Goal: Task Accomplishment & Management: Use online tool/utility

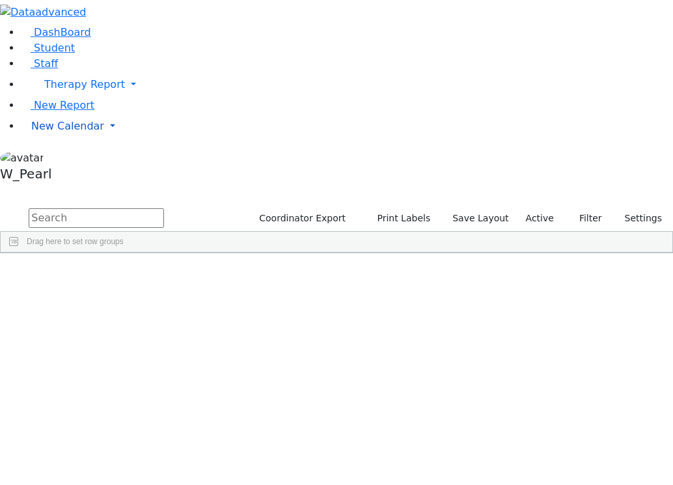
click at [61, 98] on link "New Calendar" at bounding box center [347, 85] width 652 height 26
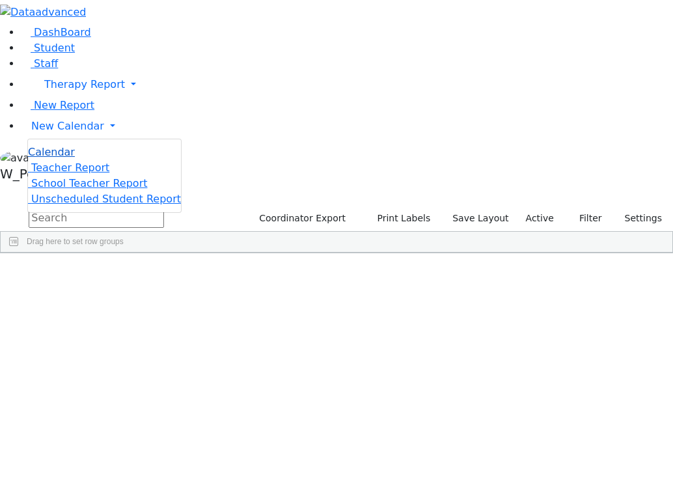
click at [61, 158] on span "Calendar" at bounding box center [51, 152] width 47 height 12
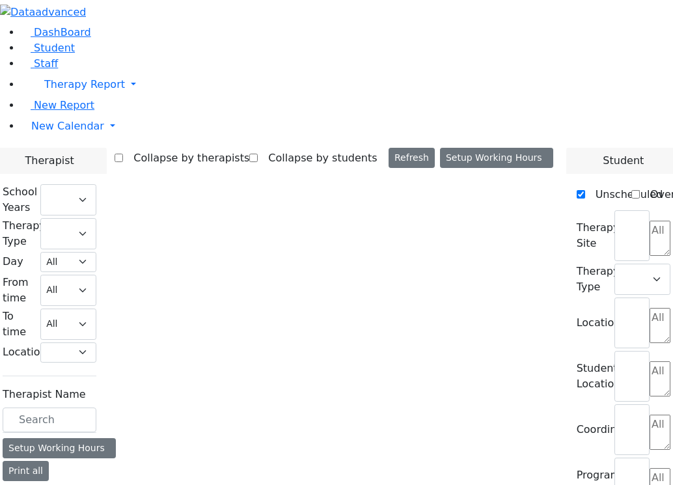
checkbox input "false"
select select "212"
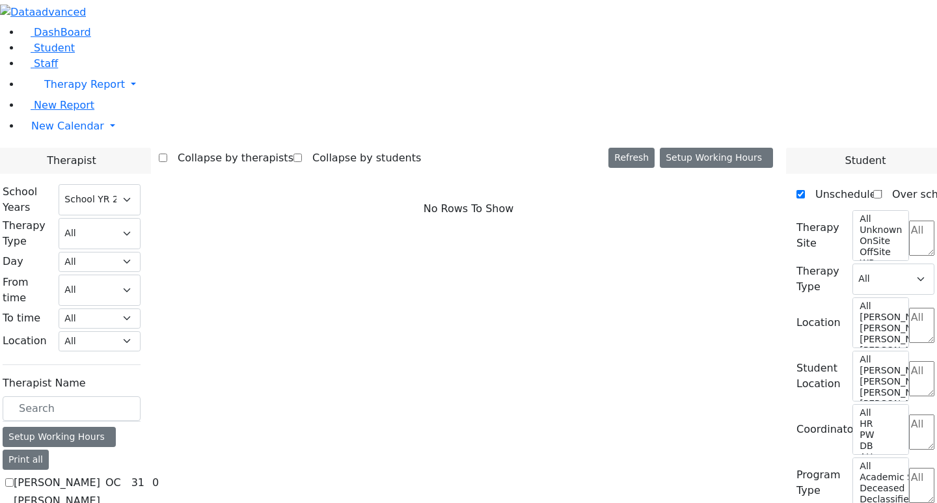
click at [100, 475] on label "[PERSON_NAME]" at bounding box center [57, 483] width 87 height 16
click at [14, 478] on input "[PERSON_NAME]" at bounding box center [9, 482] width 8 height 8
checkbox input "true"
select select "1"
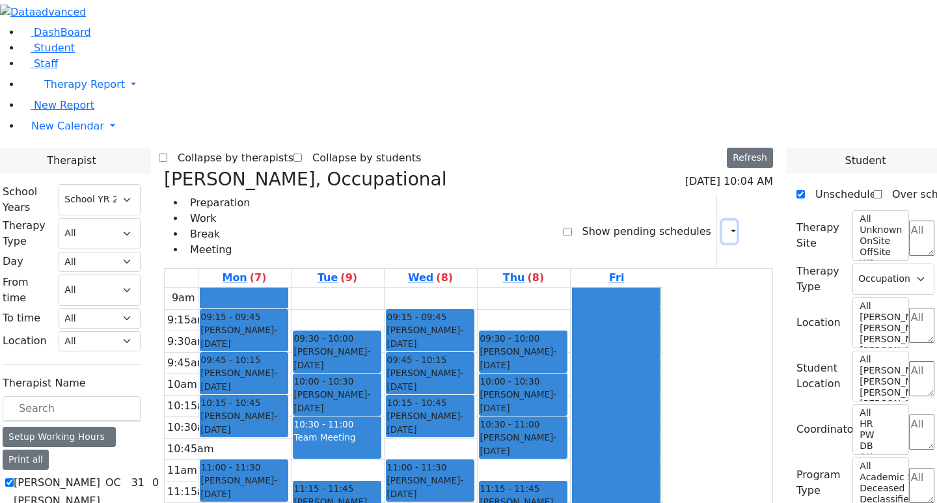
click at [672, 221] on button "button" at bounding box center [729, 232] width 14 height 22
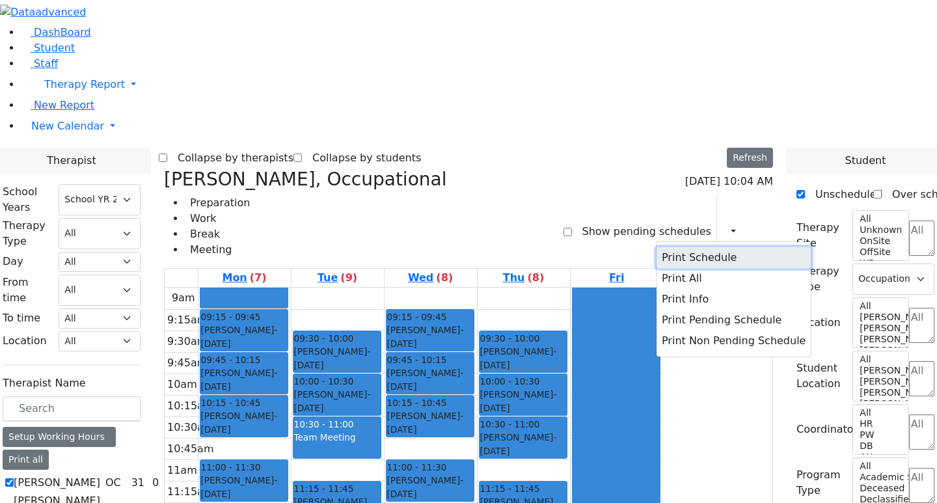
click at [672, 247] on button "Print Schedule" at bounding box center [734, 257] width 154 height 21
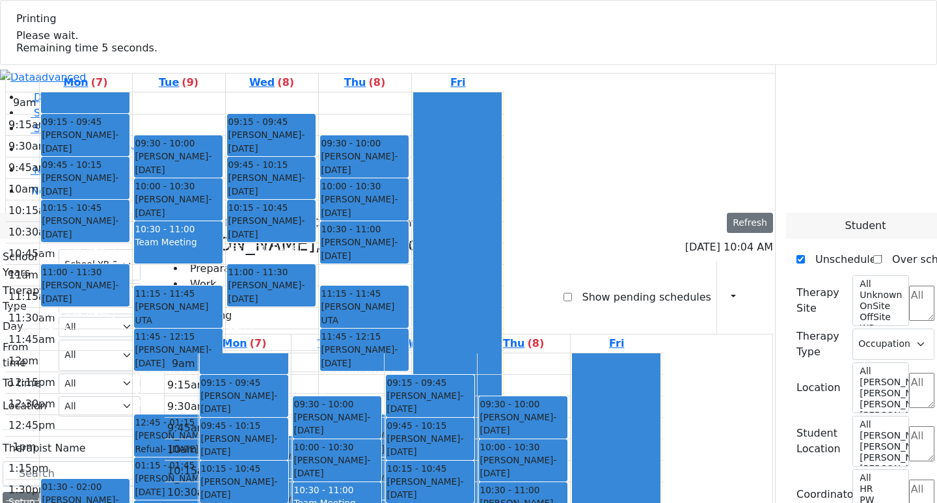
select select "212"
select select "1"
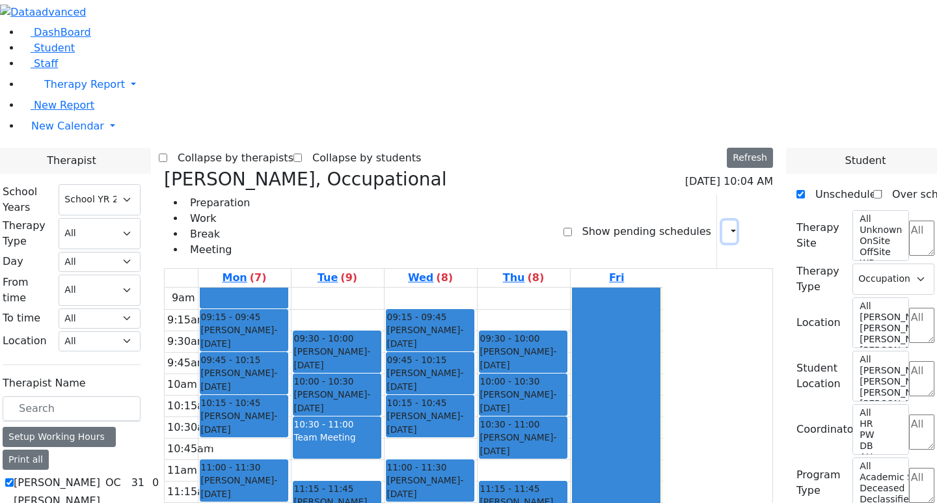
click at [672, 221] on button "button" at bounding box center [729, 232] width 14 height 22
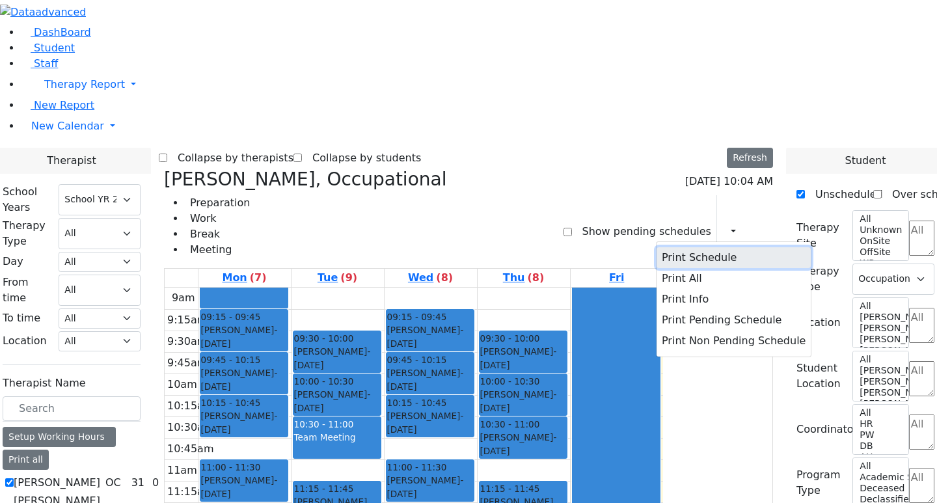
click at [672, 247] on button "Print Schedule" at bounding box center [734, 257] width 154 height 21
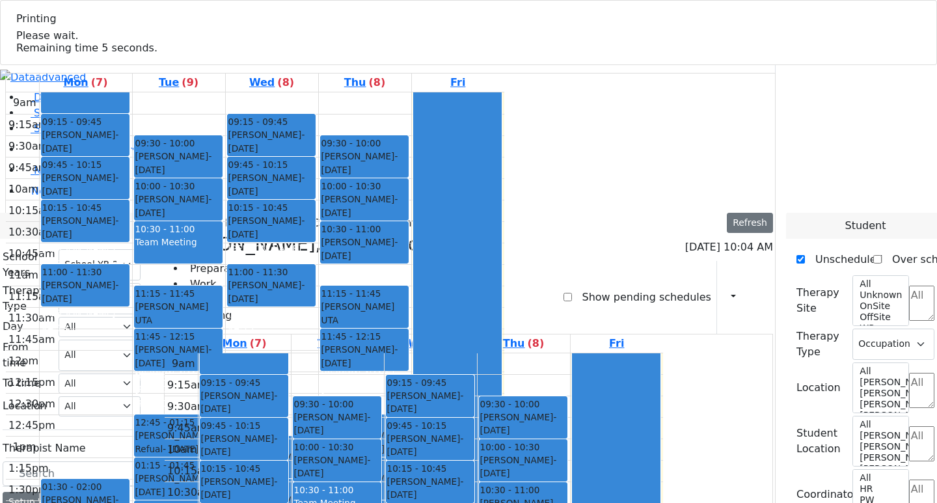
select select "212"
select select "1"
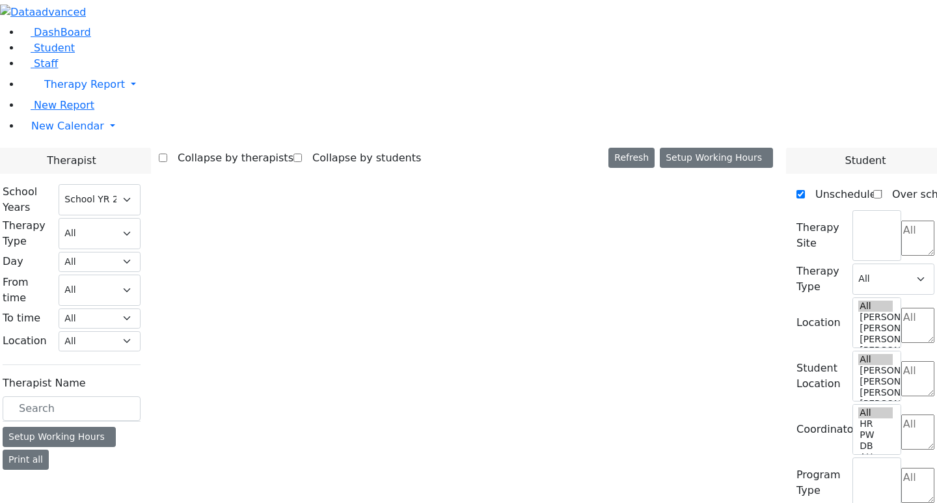
select select "212"
select select "1"
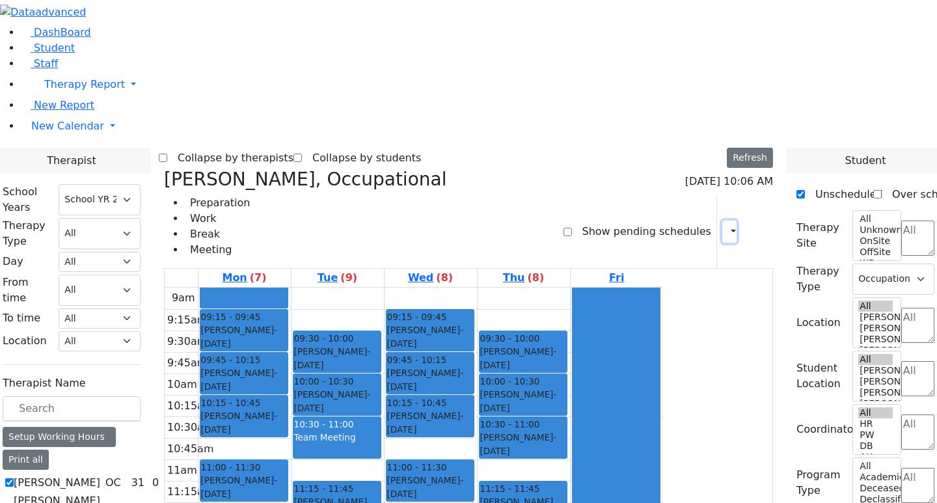
click at [722, 221] on button "button" at bounding box center [729, 232] width 14 height 22
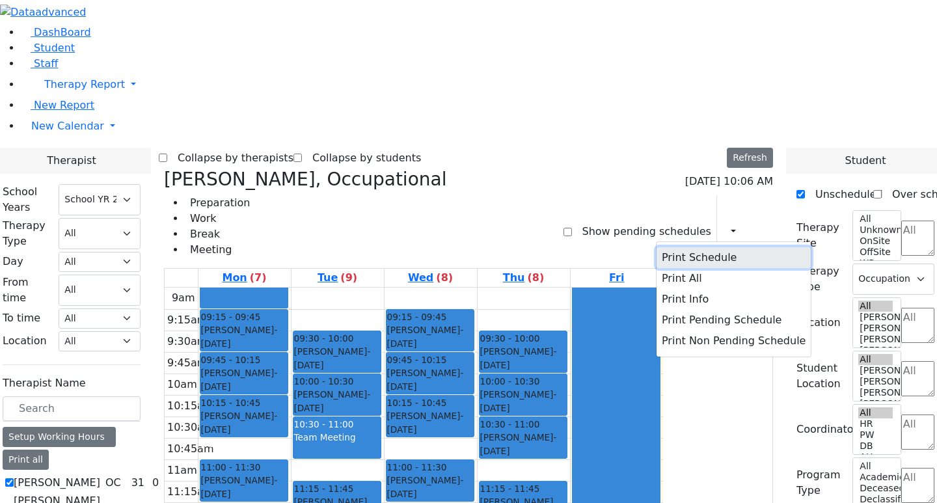
click at [691, 247] on button "Print Schedule" at bounding box center [734, 257] width 154 height 21
